Goal: Transaction & Acquisition: Purchase product/service

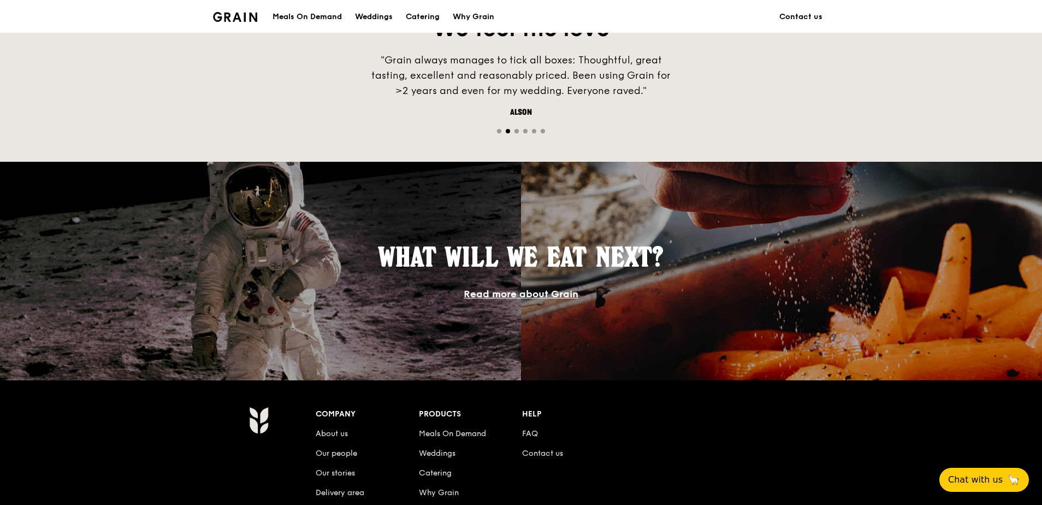
scroll to position [591, 0]
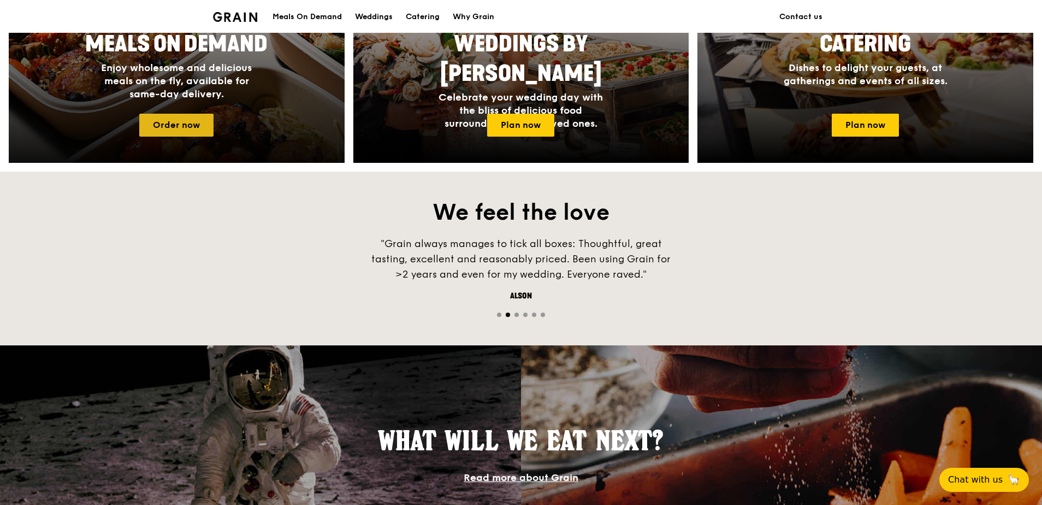
click at [197, 127] on link "Order now" at bounding box center [176, 125] width 74 height 23
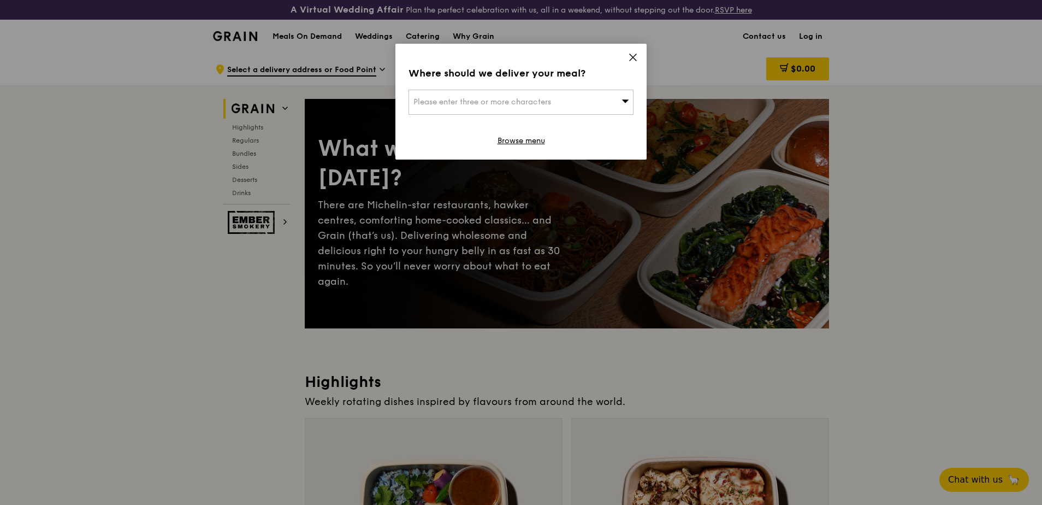
click at [623, 98] on icon at bounding box center [625, 101] width 8 height 8
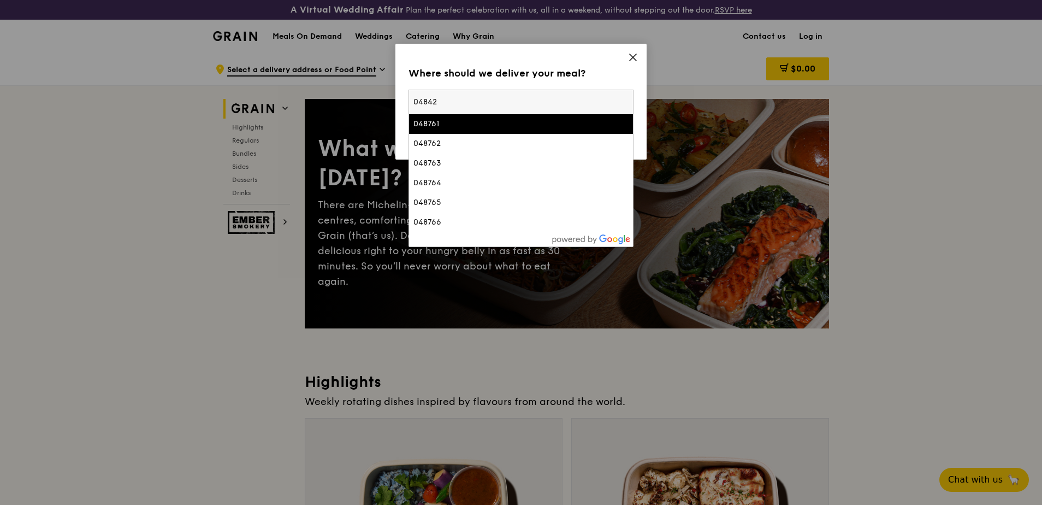
type input "048423"
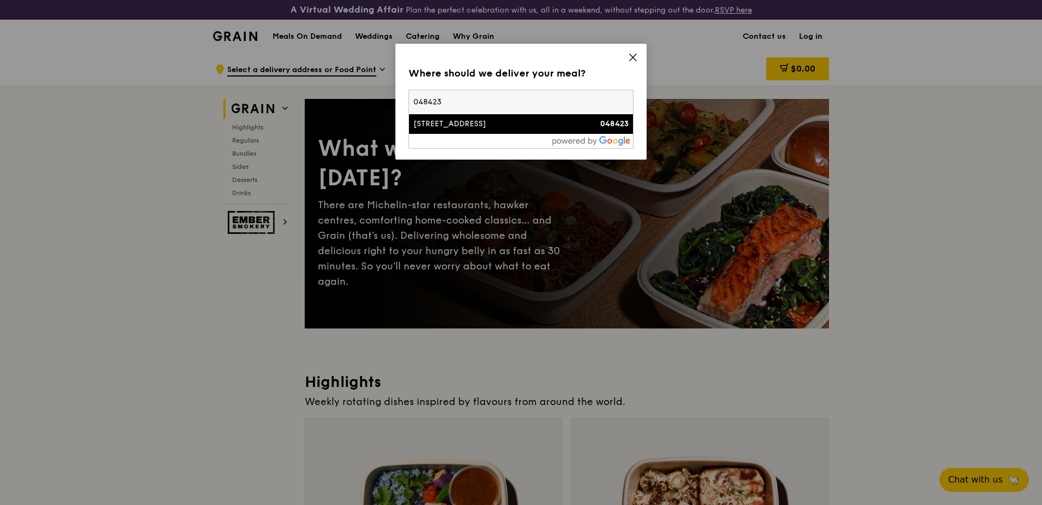
click at [472, 123] on div "[STREET_ADDRESS]" at bounding box center [494, 123] width 162 height 11
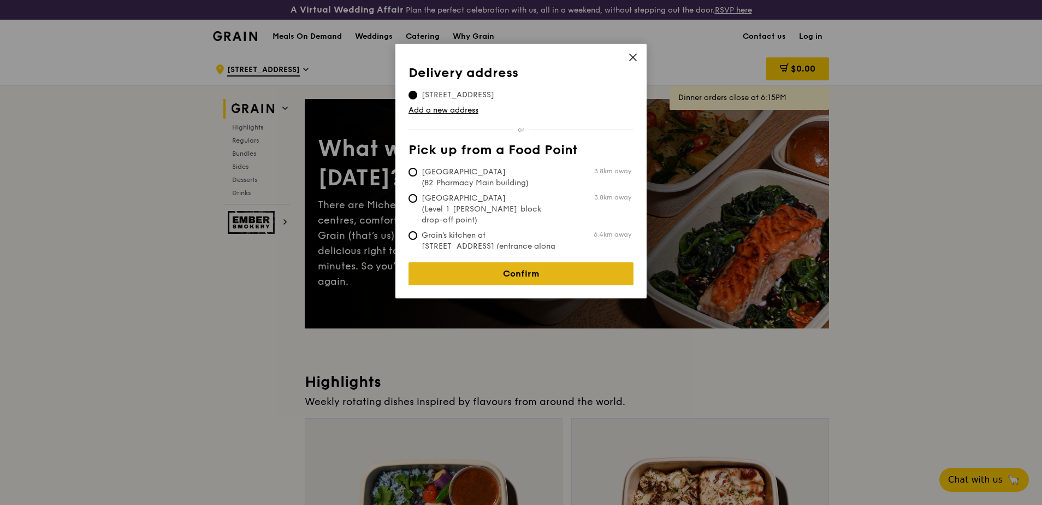
click at [547, 265] on link "Confirm" at bounding box center [520, 273] width 225 height 23
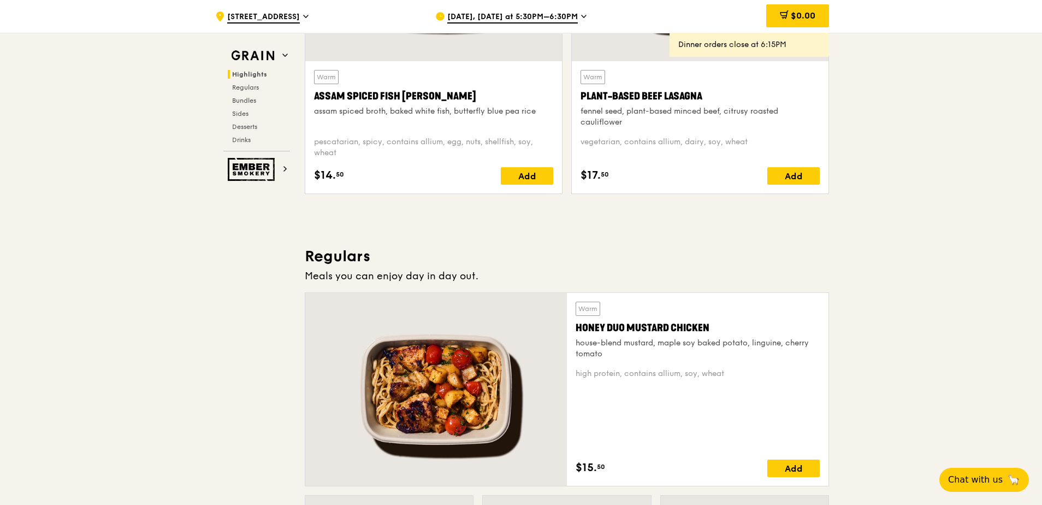
scroll to position [491, 0]
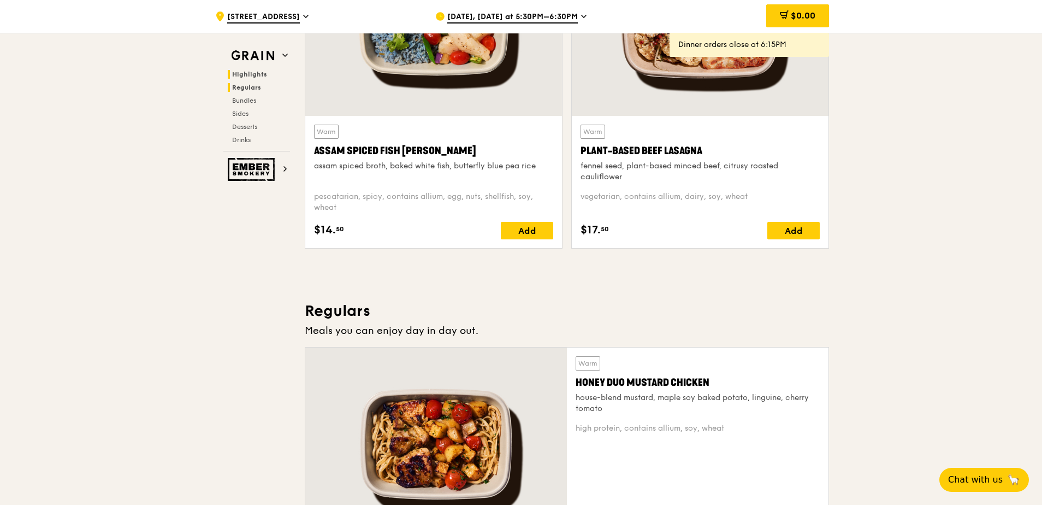
click at [245, 90] on span "Regulars" at bounding box center [246, 88] width 29 height 8
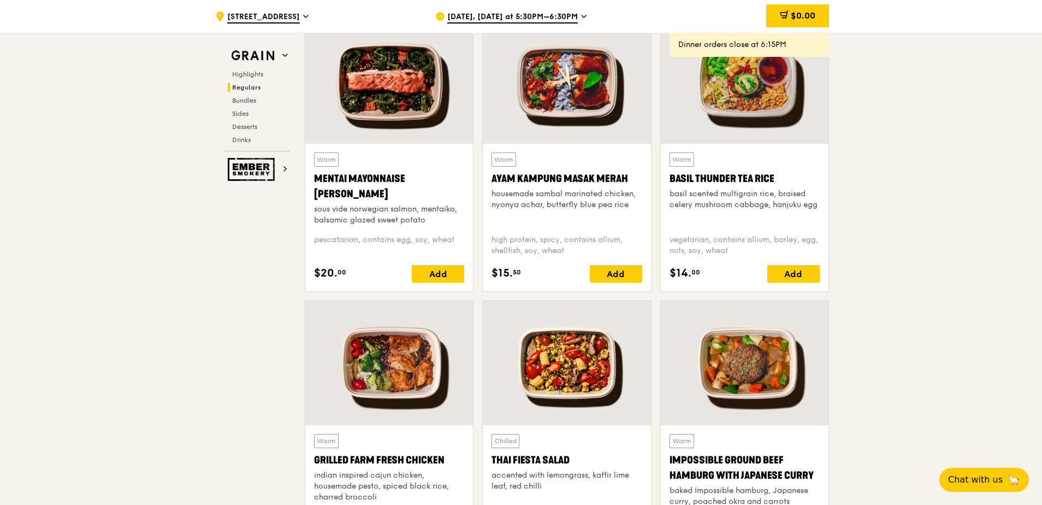
scroll to position [912, 0]
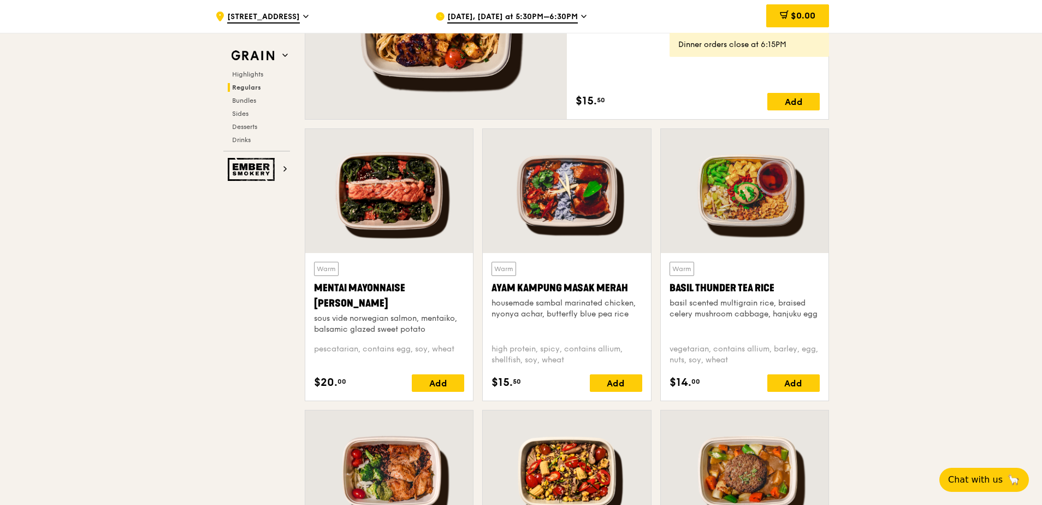
click at [368, 203] on div at bounding box center [389, 191] width 168 height 124
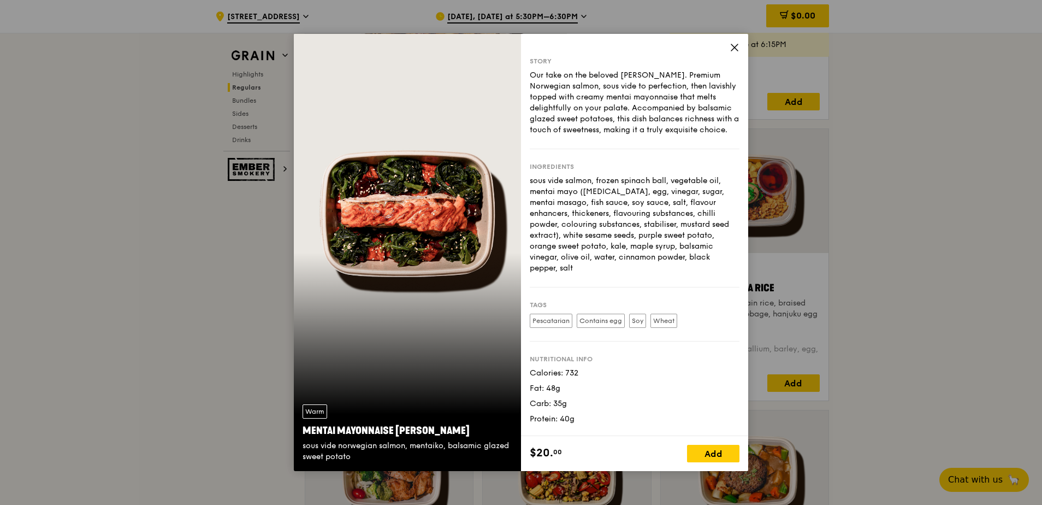
click at [734, 46] on icon at bounding box center [735, 48] width 10 height 10
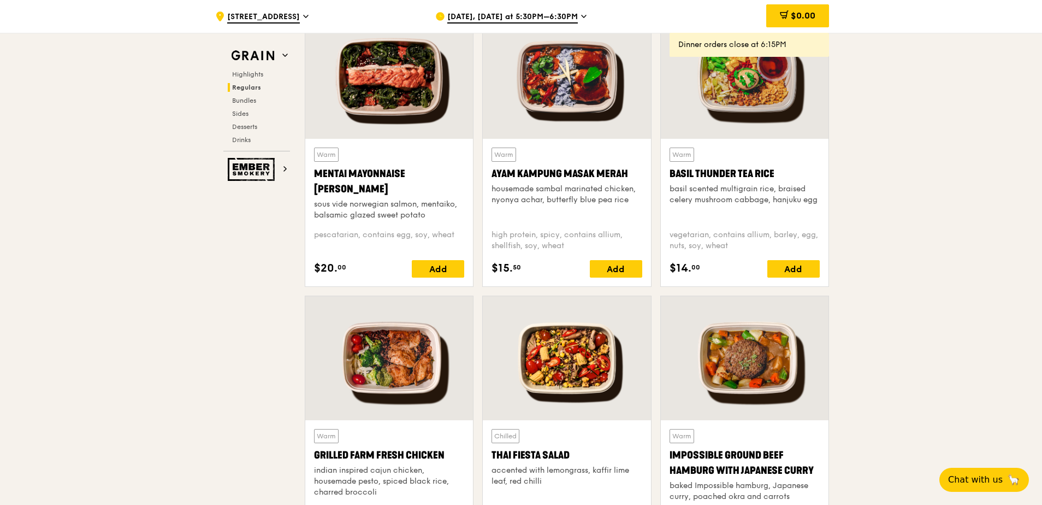
scroll to position [1147, 0]
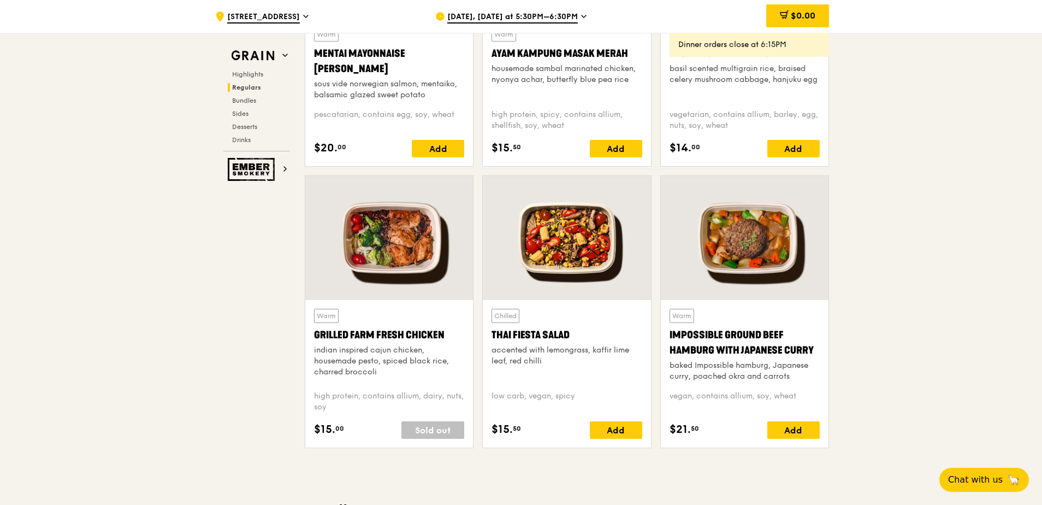
drag, startPoint x: 959, startPoint y: 151, endPoint x: 979, endPoint y: 69, distance: 84.4
